Goal: Navigation & Orientation: Find specific page/section

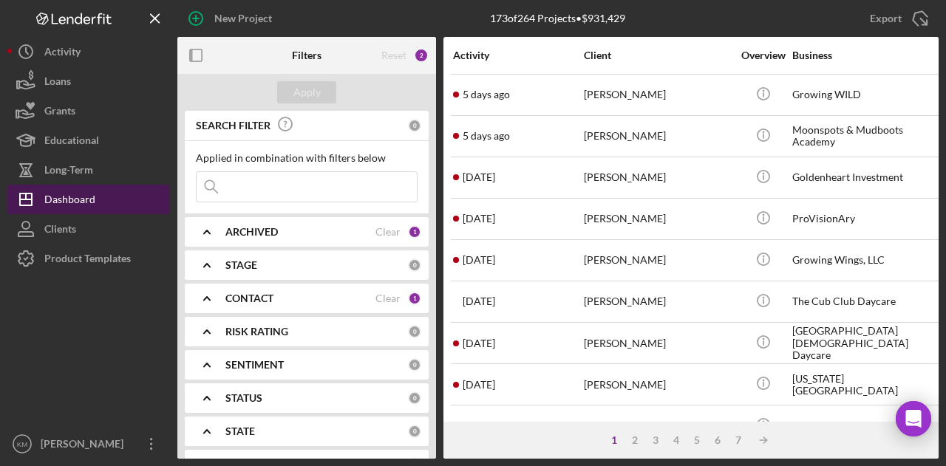
click at [85, 203] on div "Dashboard" at bounding box center [69, 201] width 51 height 33
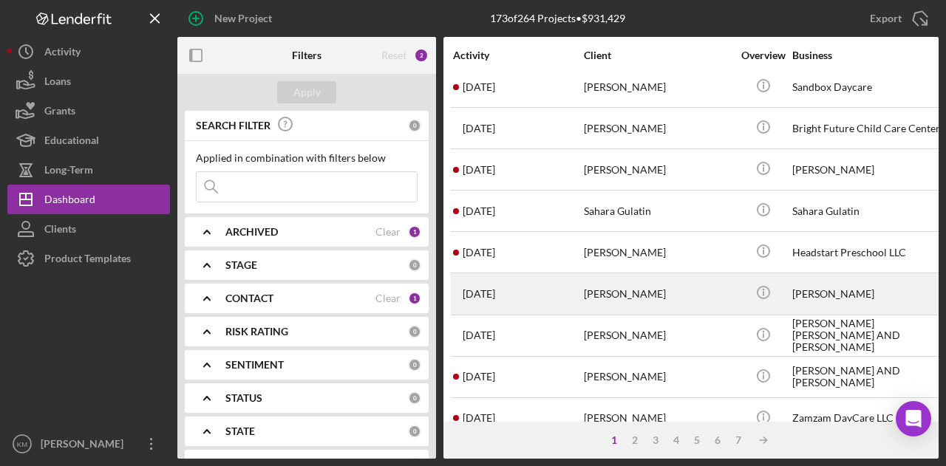
scroll to position [695, 0]
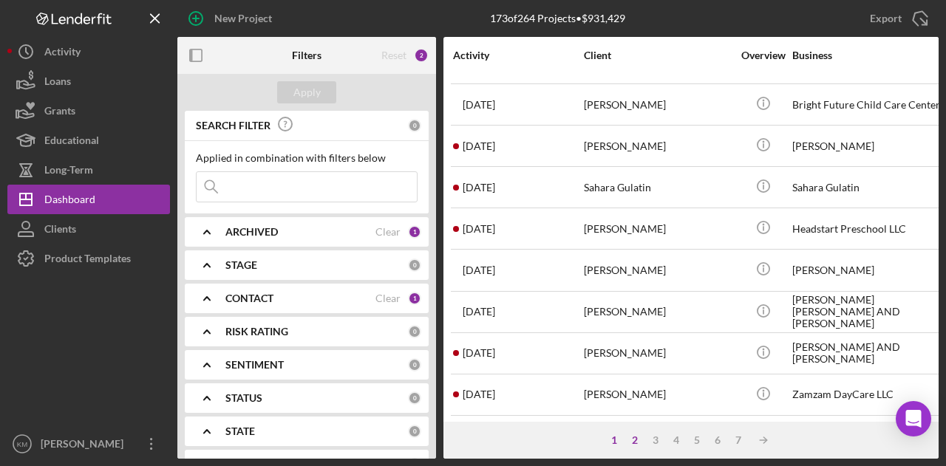
click at [630, 443] on div "2" at bounding box center [634, 441] width 21 height 12
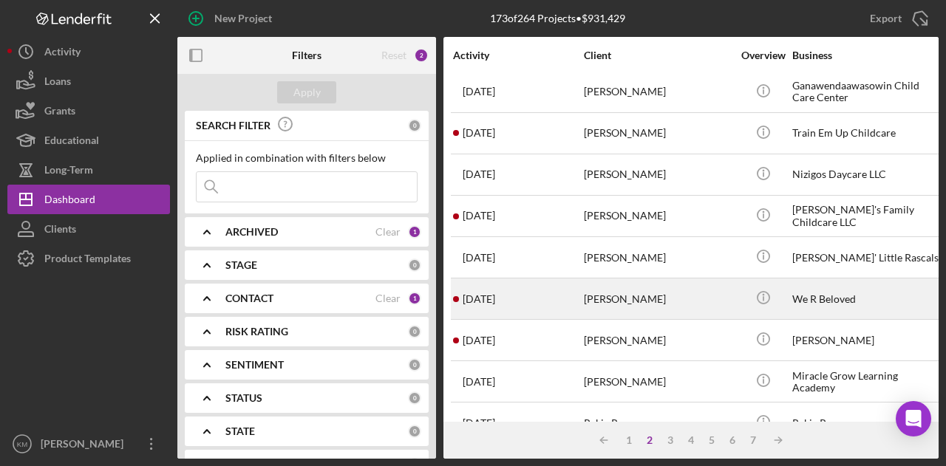
scroll to position [253, 0]
